Goal: Task Accomplishment & Management: Use online tool/utility

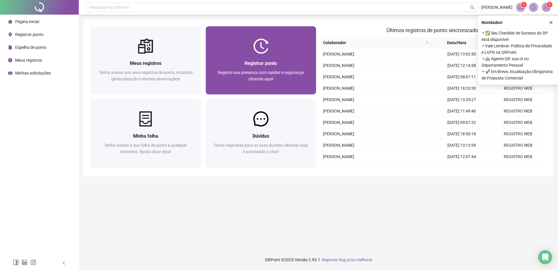
drag, startPoint x: 0, startPoint y: 0, endPoint x: 280, endPoint y: 75, distance: 289.5
click at [280, 75] on span "Registre sua presença com rapidez e segurança clicando aqui!" at bounding box center [261, 75] width 86 height 11
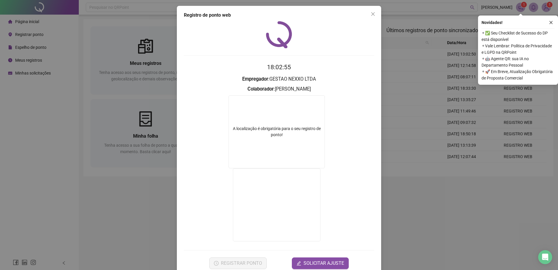
scroll to position [12, 0]
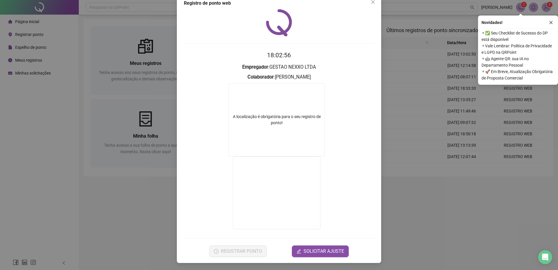
click at [435, 214] on div "Registro de ponto web 18:02:56 Empregador : GESTAO NEXXO LTDA Colaborador : [PE…" at bounding box center [279, 135] width 558 height 270
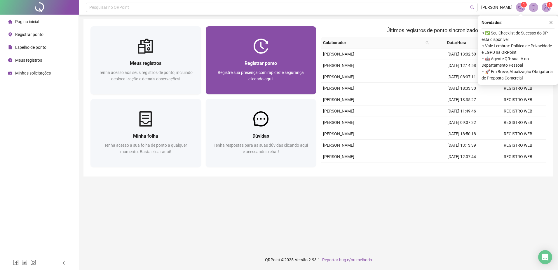
click at [275, 66] on span "Registrar ponto" at bounding box center [261, 63] width 32 height 6
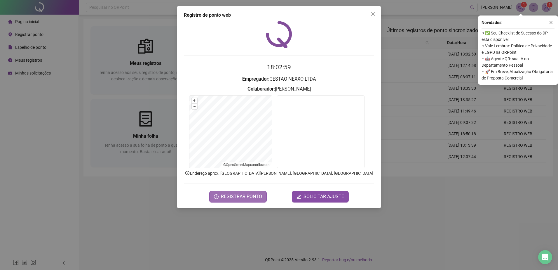
click at [236, 198] on span "REGISTRAR PONTO" at bounding box center [241, 196] width 41 height 7
